Goal: Check status: Check status

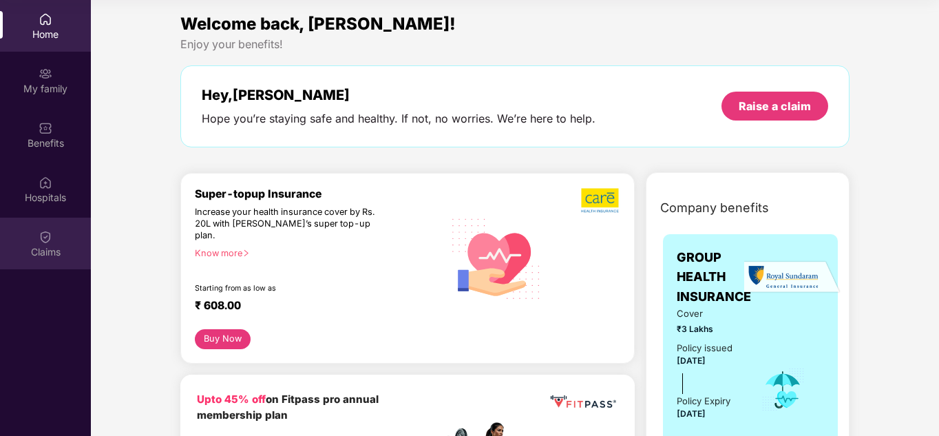
scroll to position [69, 0]
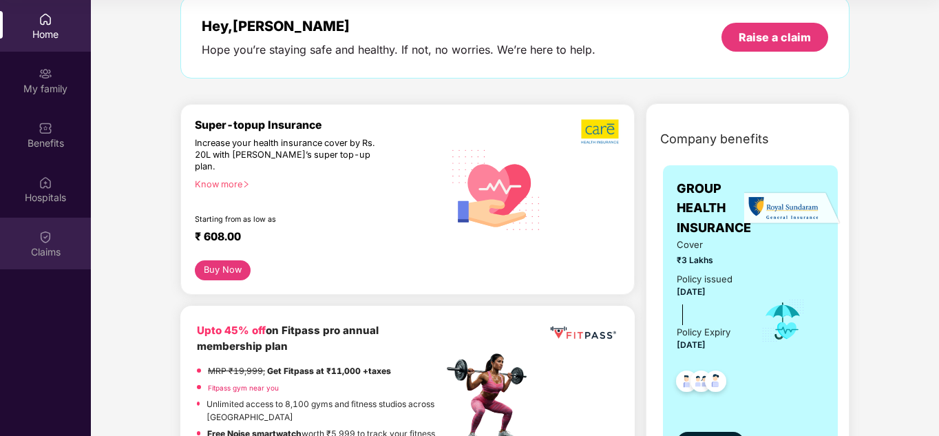
click at [56, 257] on div "Claims" at bounding box center [45, 252] width 91 height 14
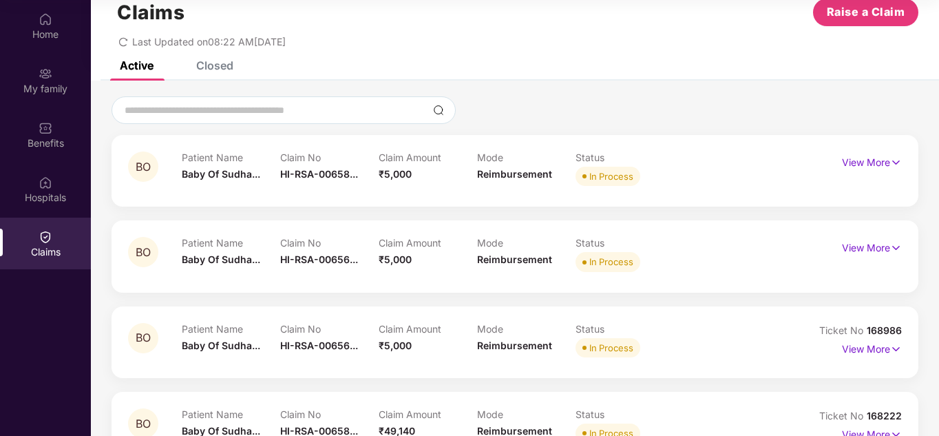
scroll to position [0, 0]
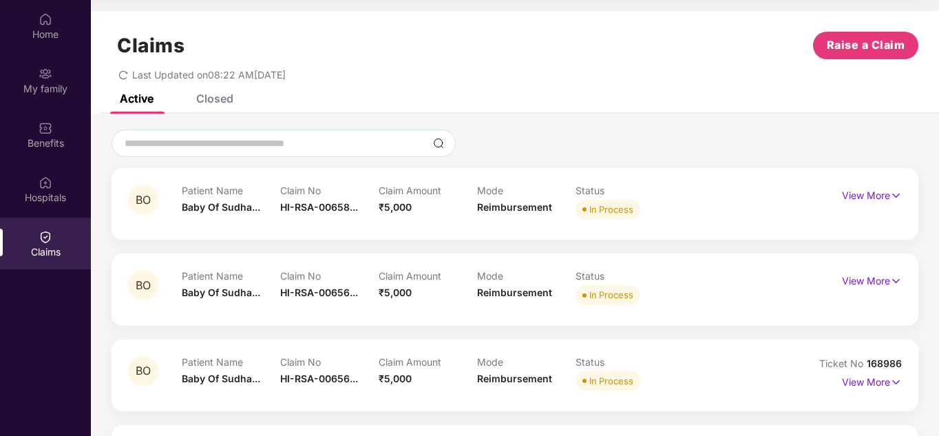
click at [219, 98] on div "Closed" at bounding box center [214, 99] width 37 height 14
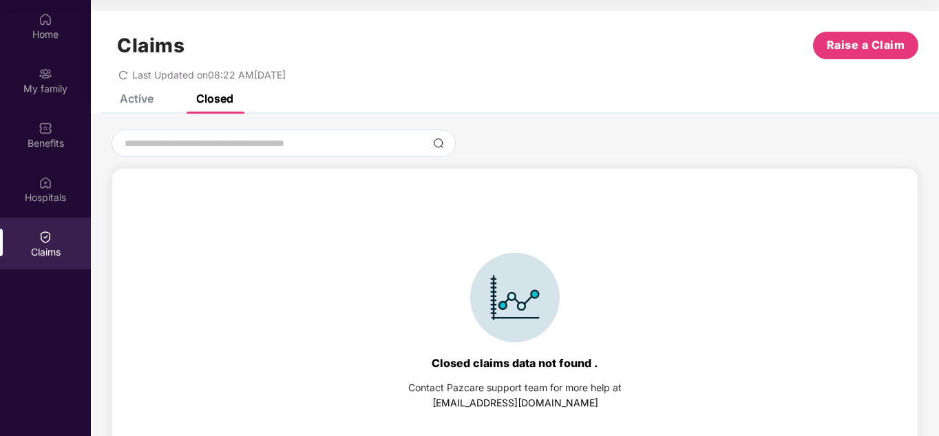
click at [219, 98] on div "Closed" at bounding box center [214, 99] width 37 height 14
click at [134, 98] on div "Active" at bounding box center [137, 99] width 34 height 14
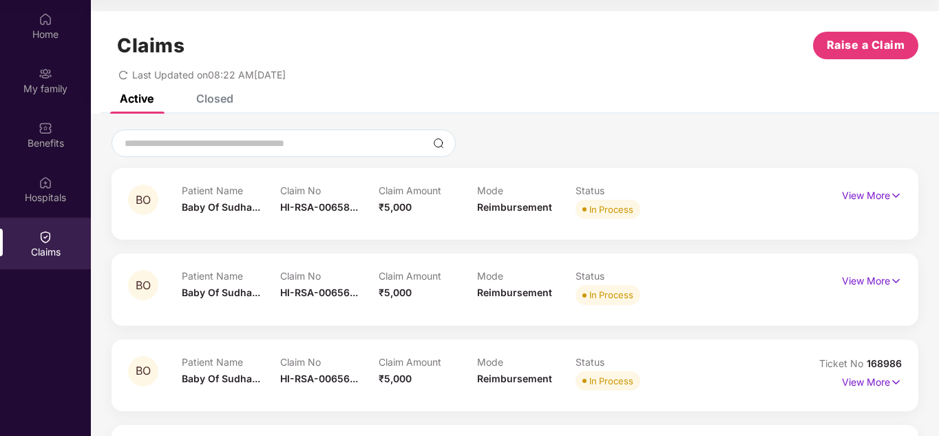
click at [127, 73] on icon "redo" at bounding box center [123, 74] width 8 height 9
click at [228, 101] on div "Closed" at bounding box center [214, 99] width 37 height 14
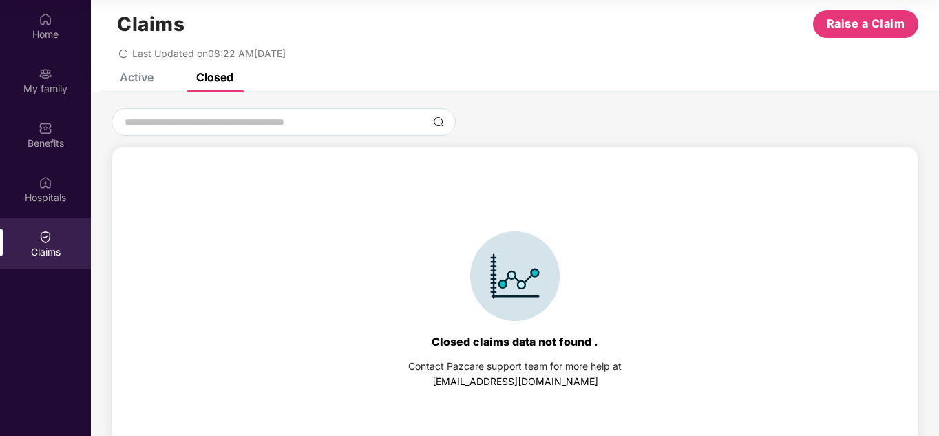
scroll to position [30, 0]
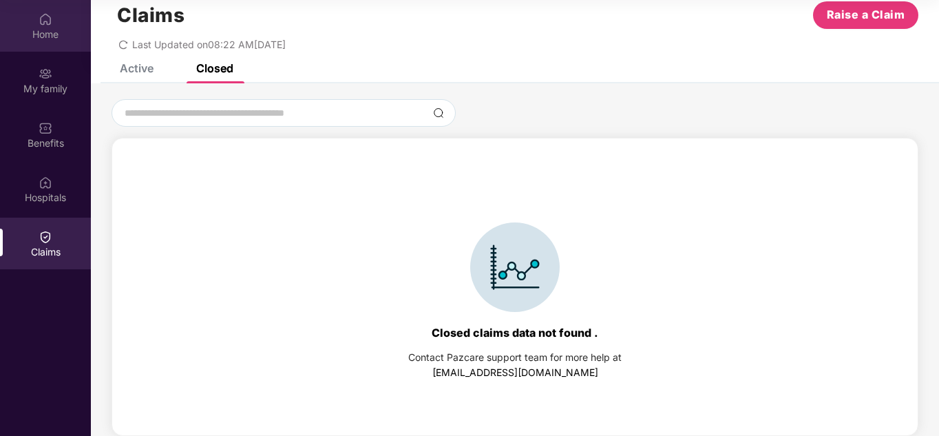
click at [41, 30] on div "Home" at bounding box center [45, 35] width 91 height 14
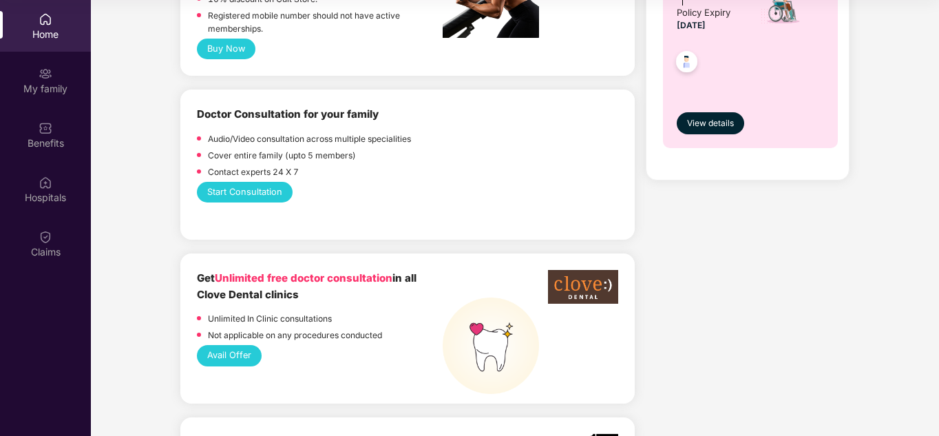
scroll to position [757, 0]
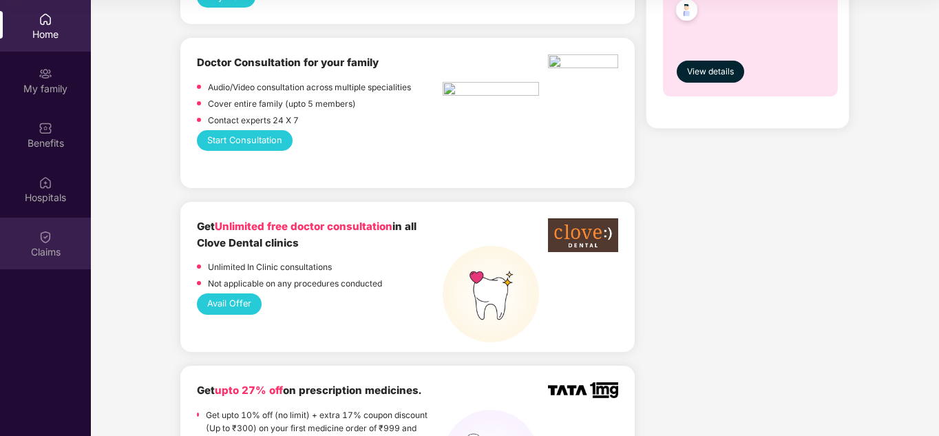
click at [43, 244] on div "Claims" at bounding box center [45, 243] width 91 height 52
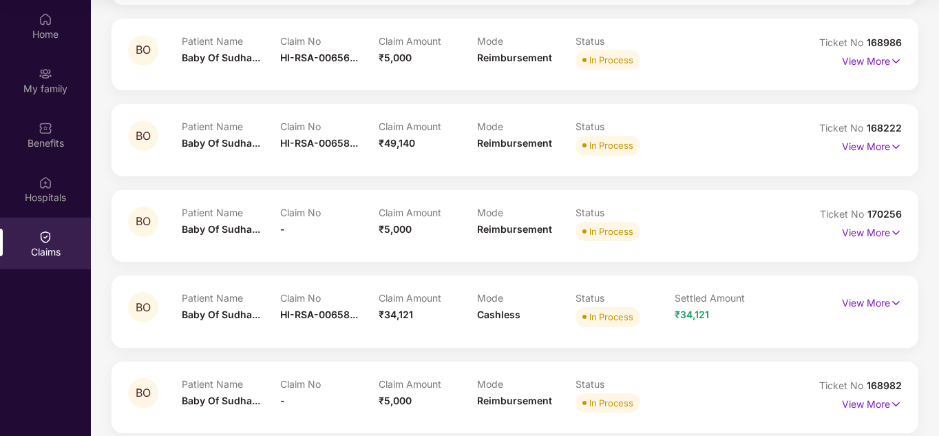
scroll to position [297, 0]
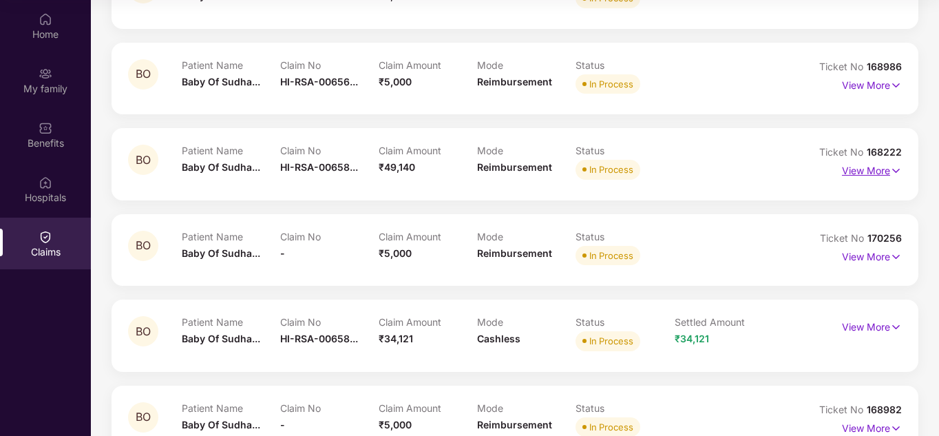
click at [884, 175] on p "View More" at bounding box center [872, 169] width 60 height 19
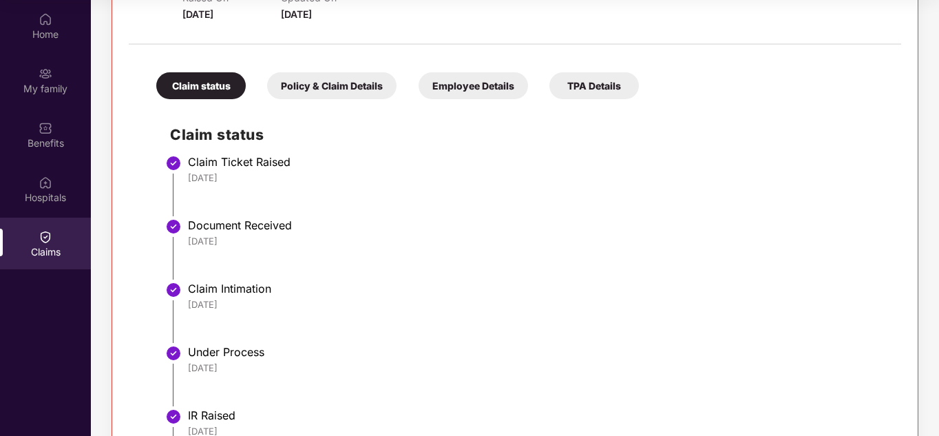
scroll to position [503, 0]
click at [315, 87] on div "Policy & Claim Details" at bounding box center [331, 85] width 129 height 27
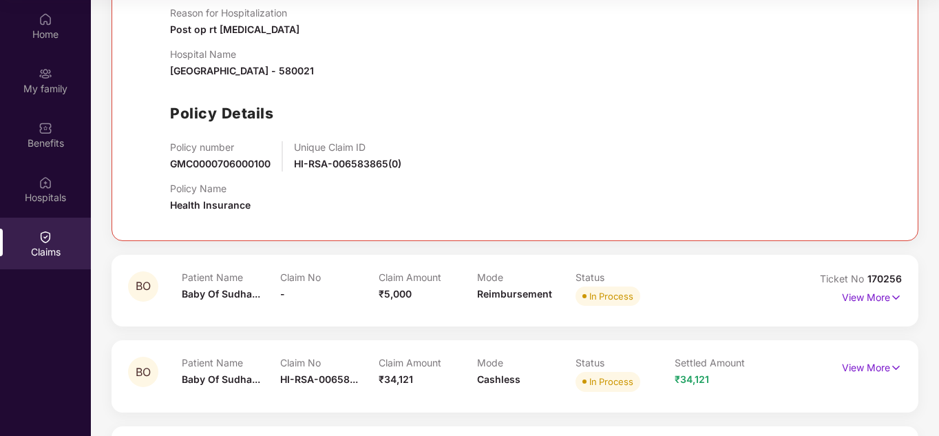
scroll to position [916, 0]
